Goal: Information Seeking & Learning: Learn about a topic

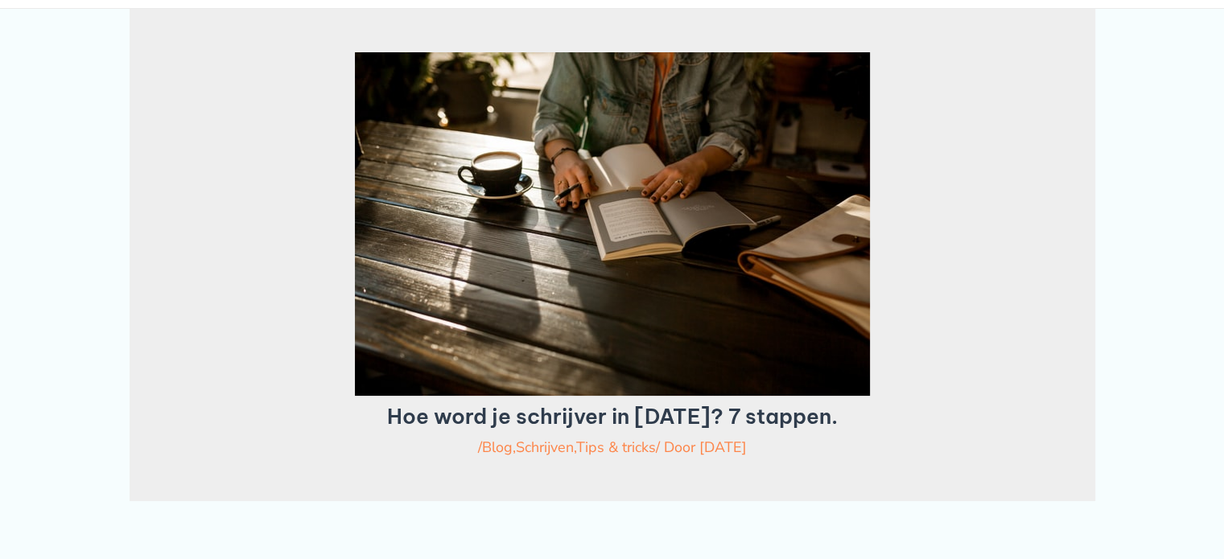
scroll to position [161, 0]
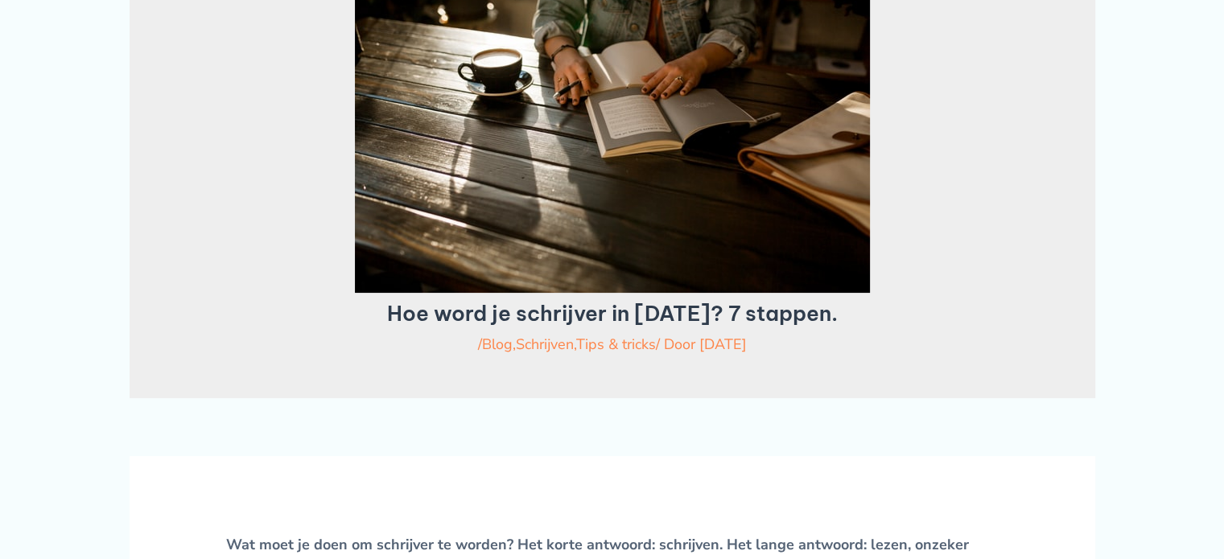
click at [512, 326] on h1 "Hoe word je schrijver in 2023? 7 stappen." at bounding box center [612, 313] width 847 height 25
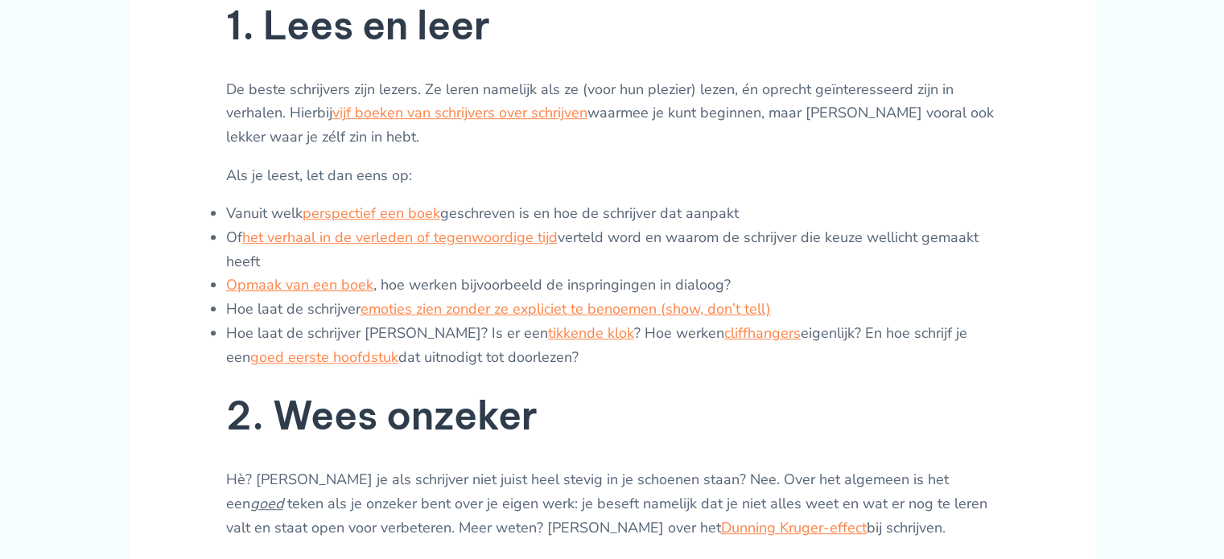
scroll to position [805, 0]
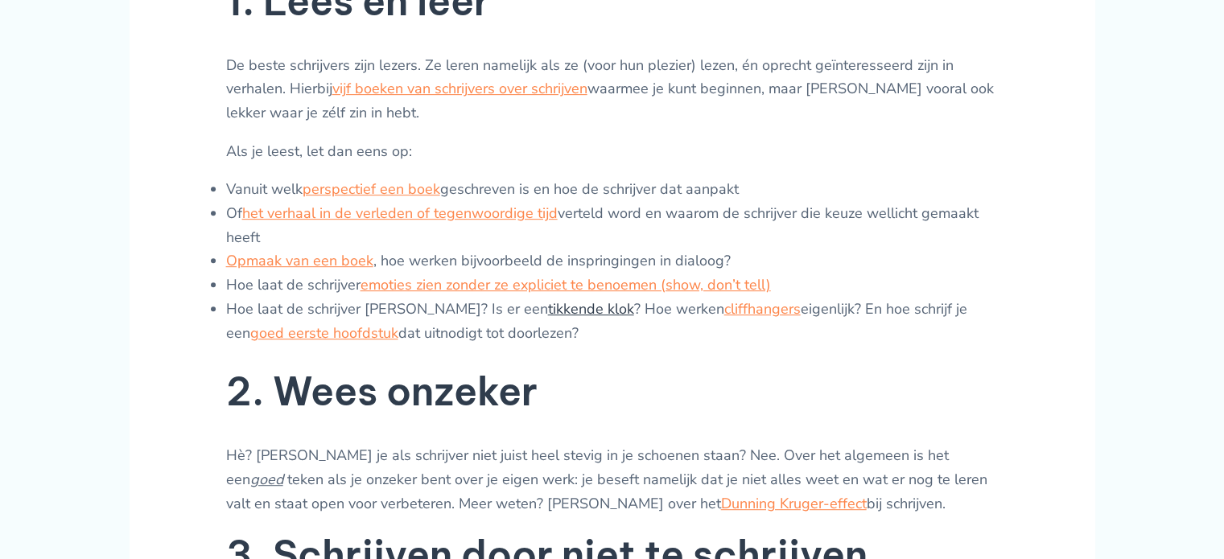
click at [592, 307] on link "tikkende klok" at bounding box center [591, 308] width 86 height 19
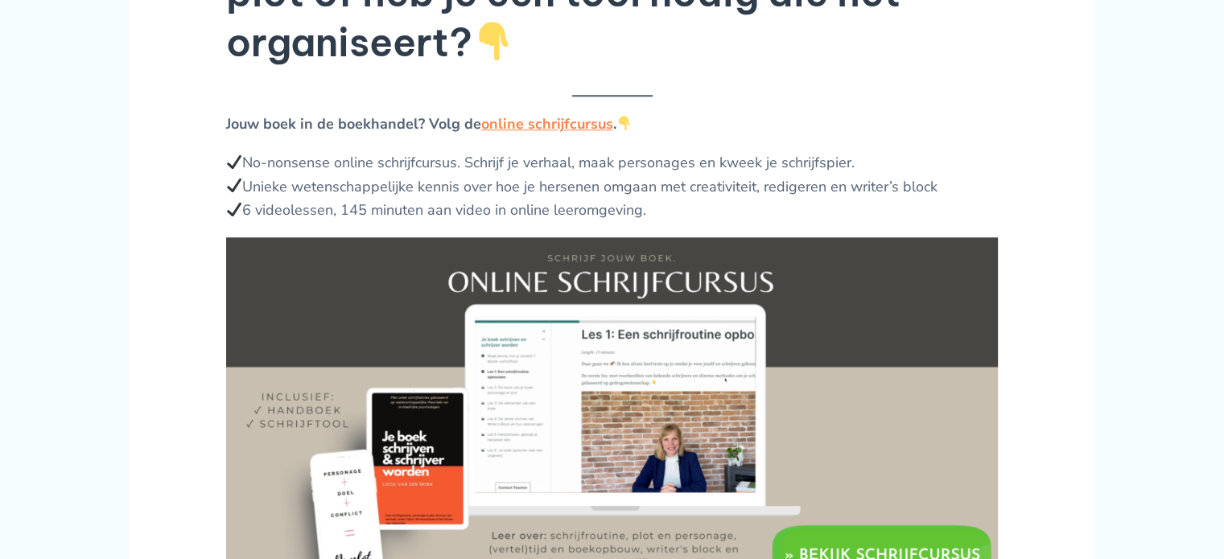
scroll to position [1368, 0]
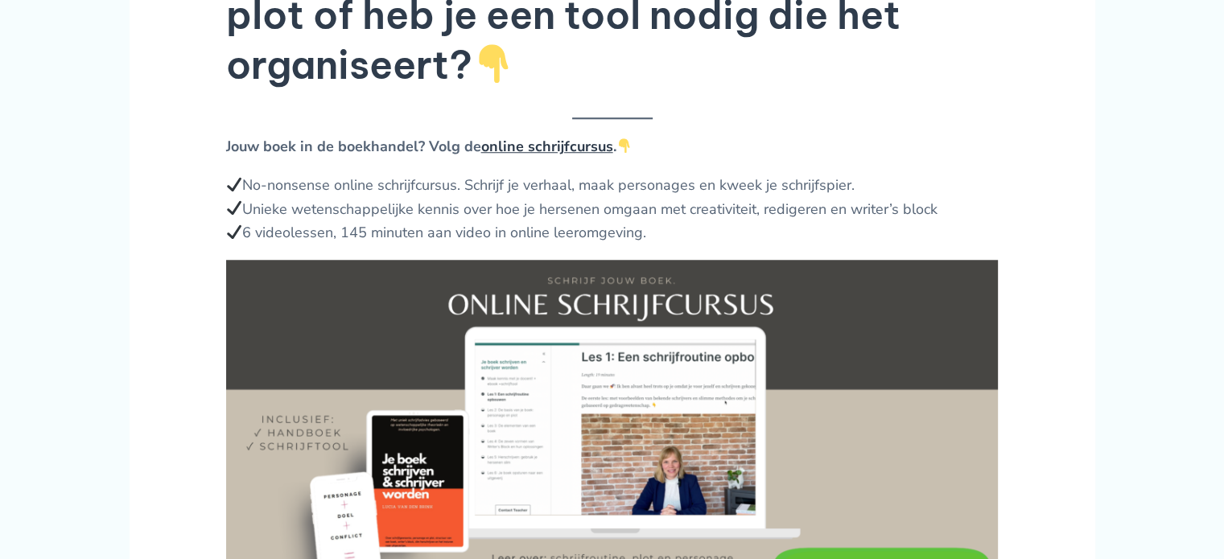
click at [563, 151] on link "online schrijfcursus" at bounding box center [547, 146] width 132 height 19
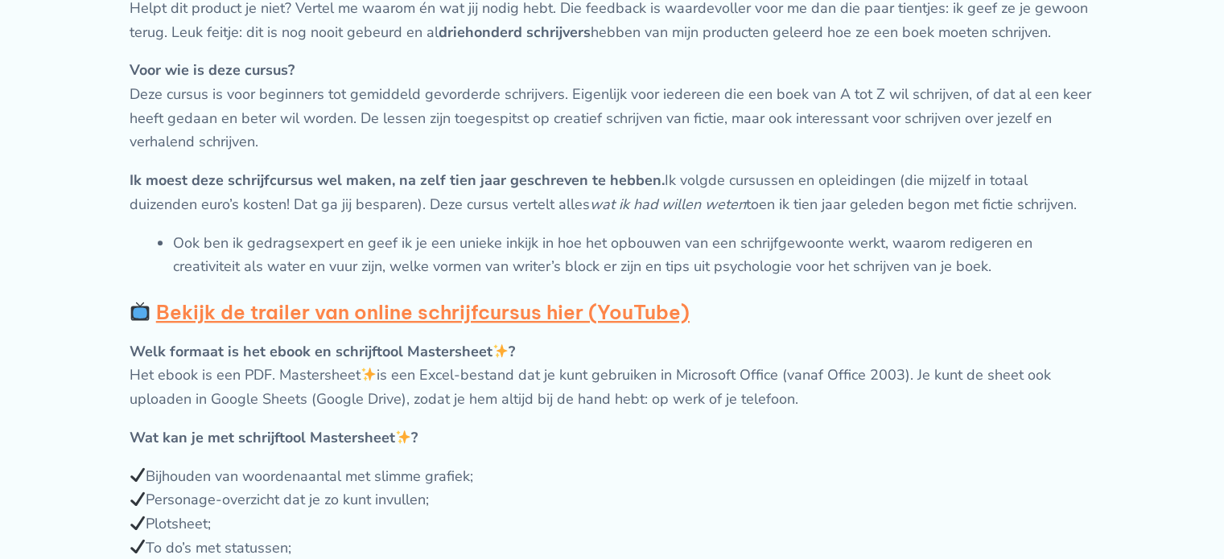
scroll to position [1046, 0]
